Goal: Task Accomplishment & Management: Use online tool/utility

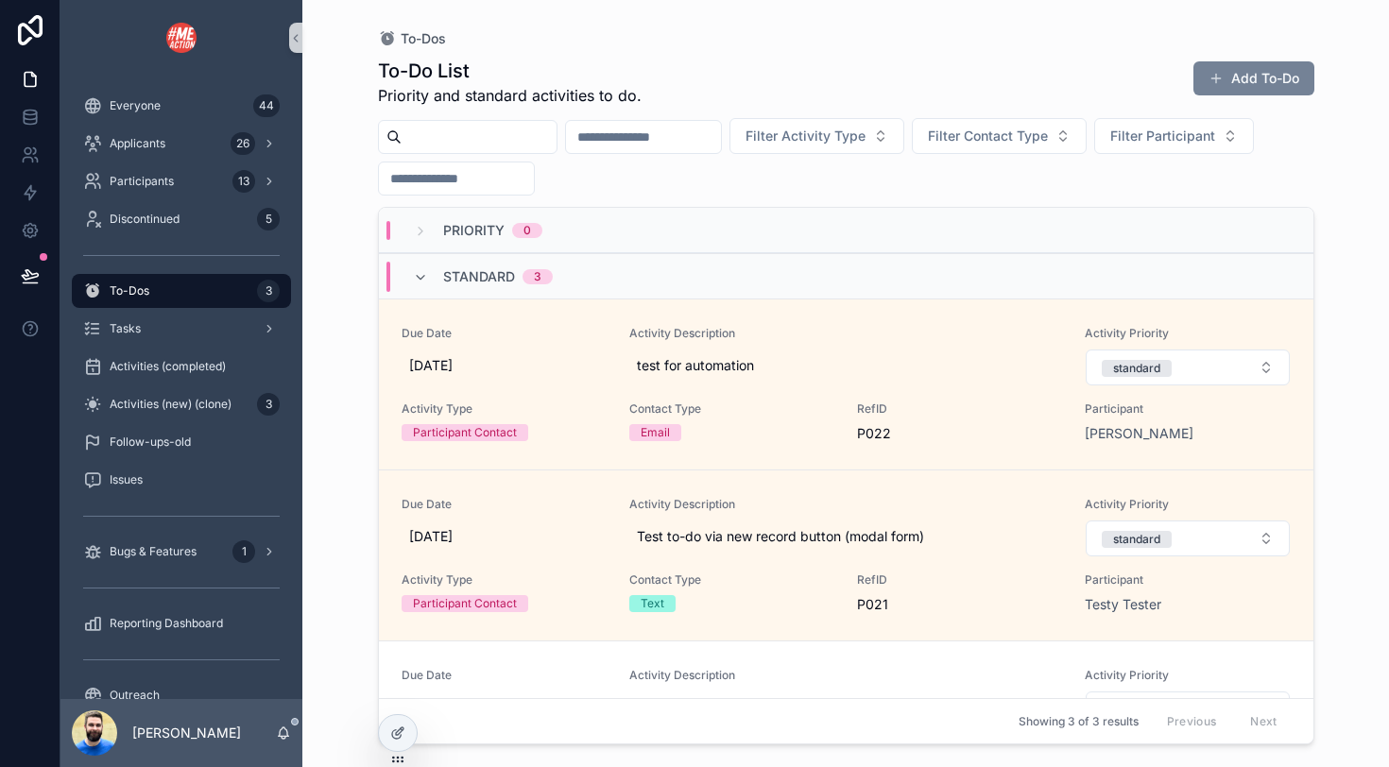
click at [1234, 69] on button "Add To-Do" at bounding box center [1253, 78] width 121 height 34
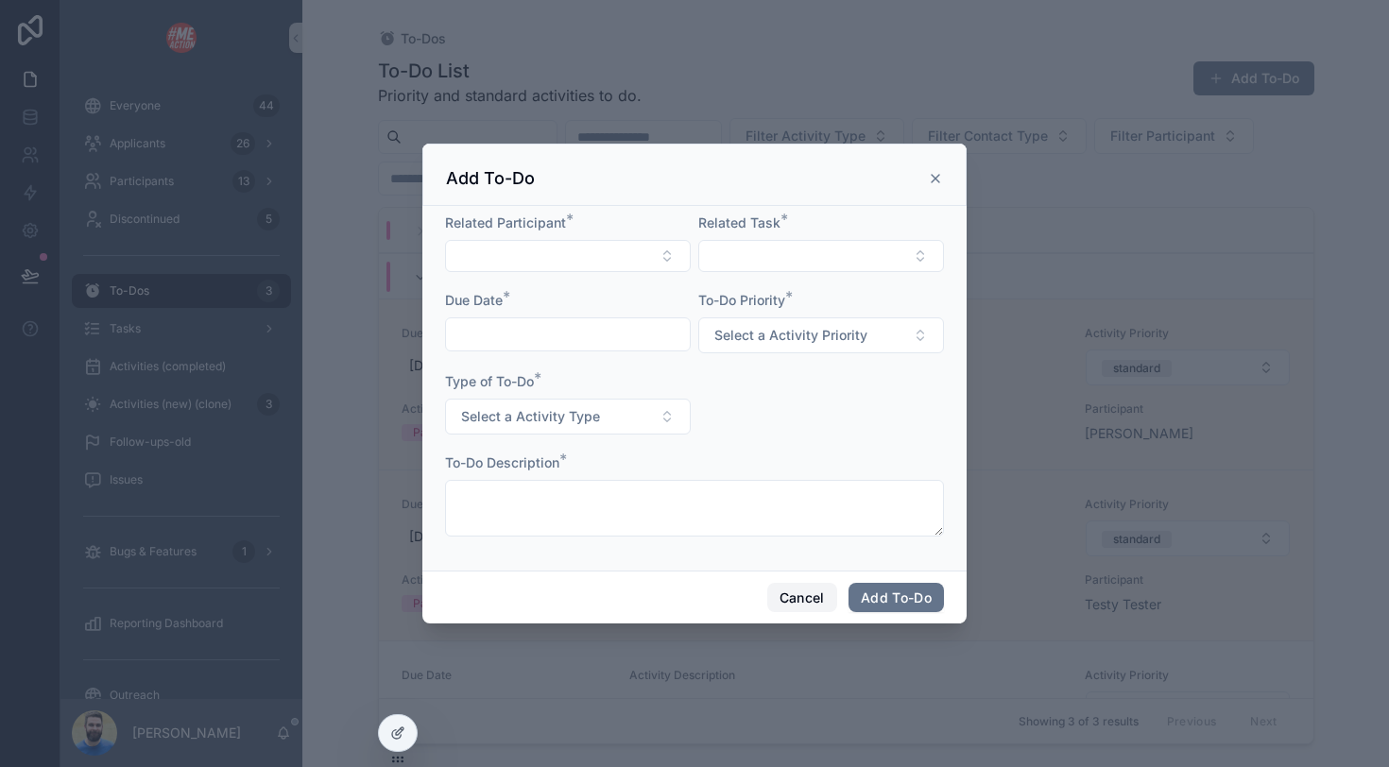
click at [794, 601] on button "Cancel" at bounding box center [802, 598] width 70 height 30
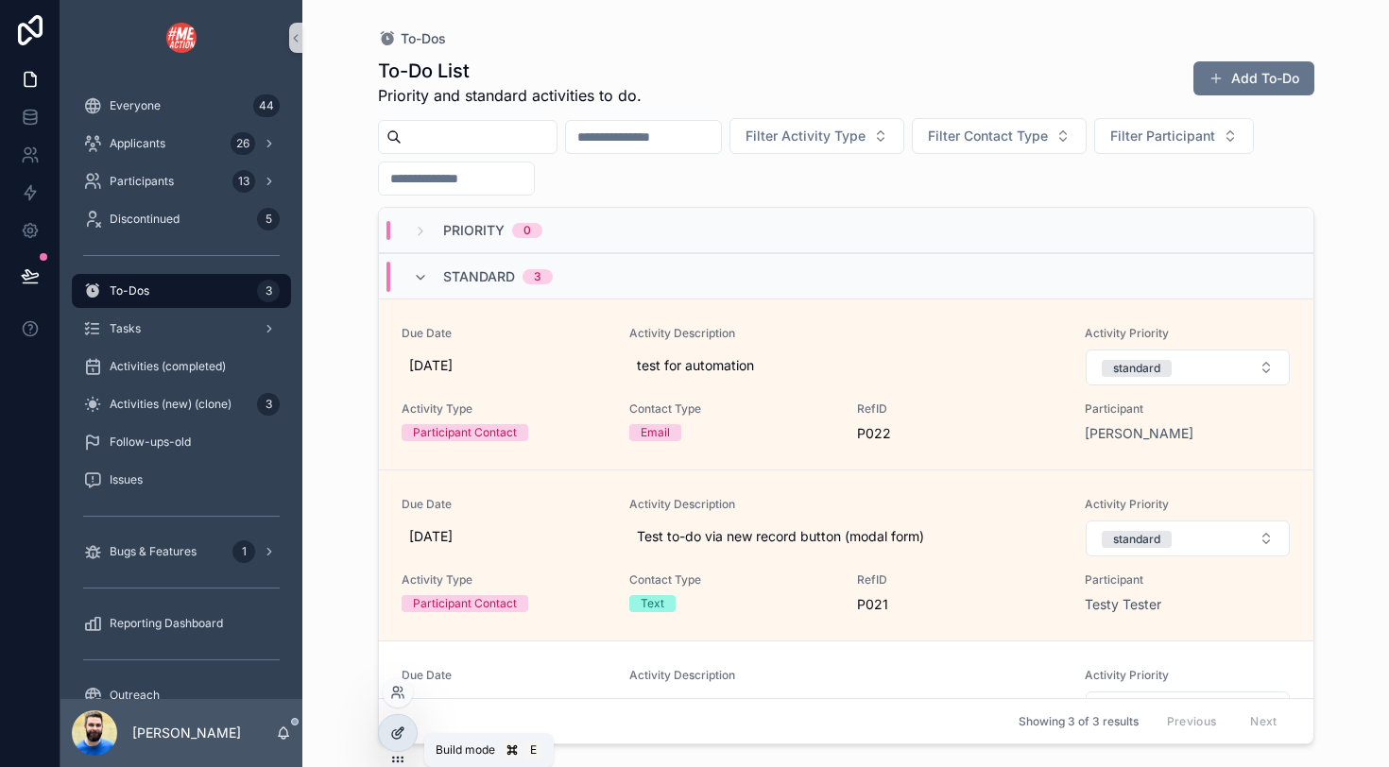
click at [401, 731] on icon at bounding box center [397, 732] width 15 height 15
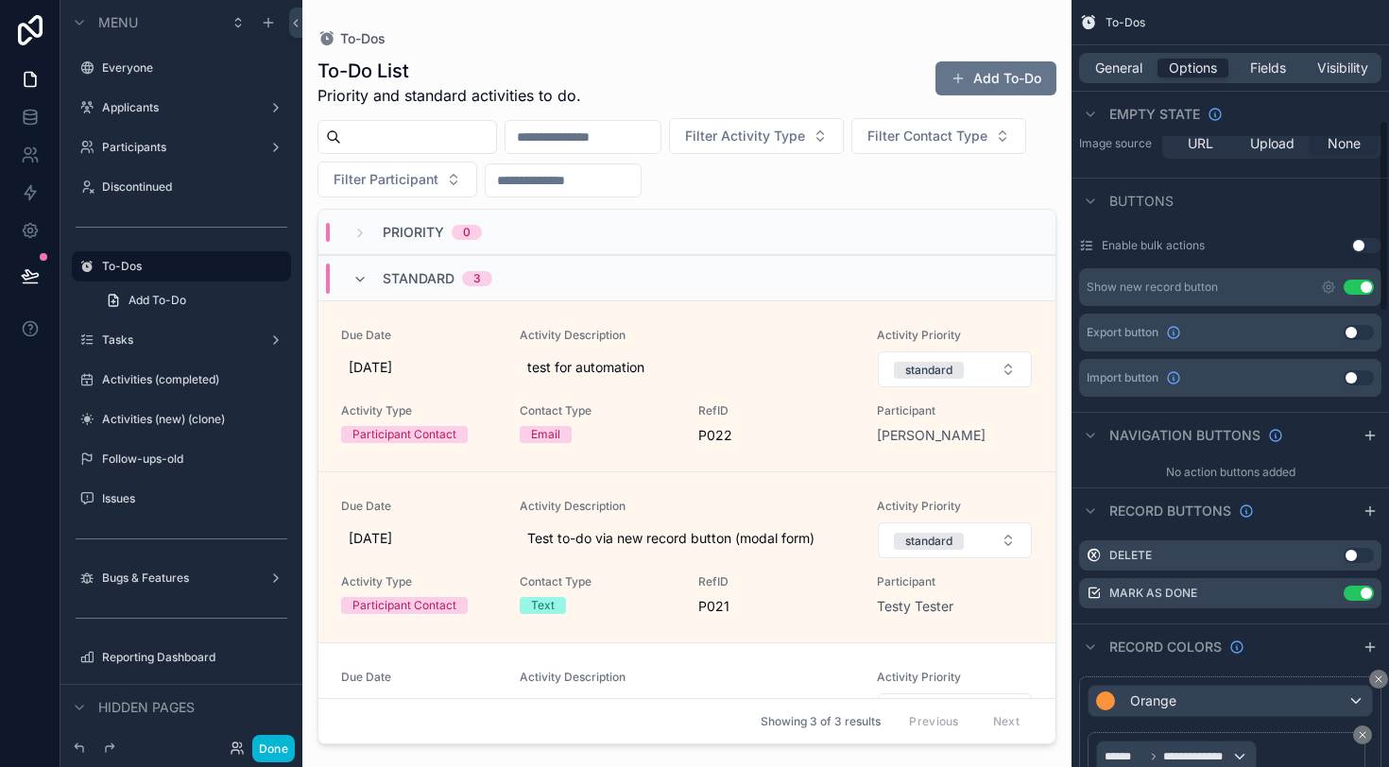
scroll to position [485, 0]
click at [1329, 284] on icon "scrollable content" at bounding box center [1328, 286] width 4 height 4
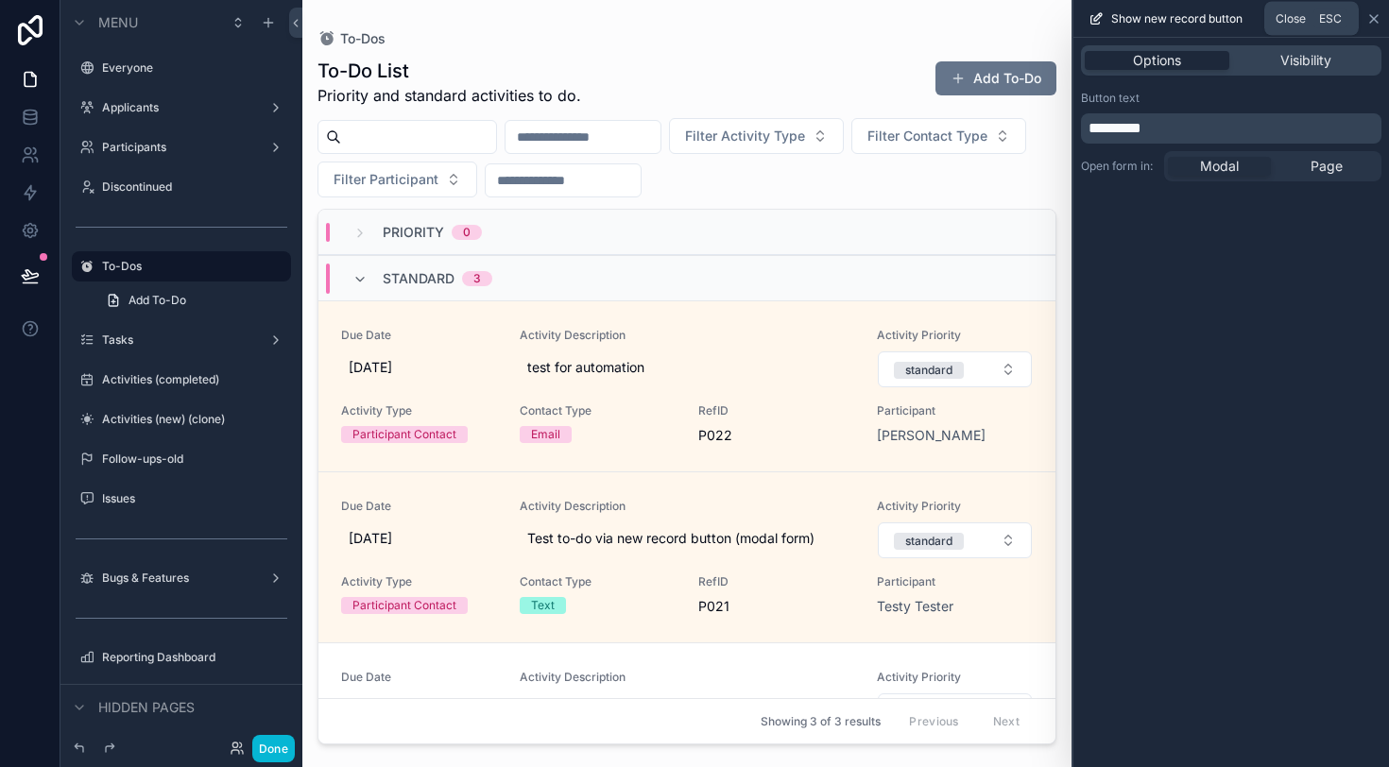
click at [1377, 18] on icon at bounding box center [1373, 18] width 15 height 15
